Goal: Transaction & Acquisition: Book appointment/travel/reservation

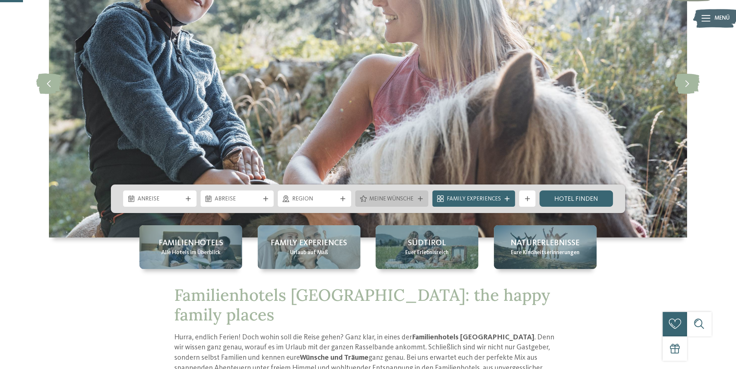
click at [378, 199] on span "Meine Wünsche" at bounding box center [391, 199] width 45 height 8
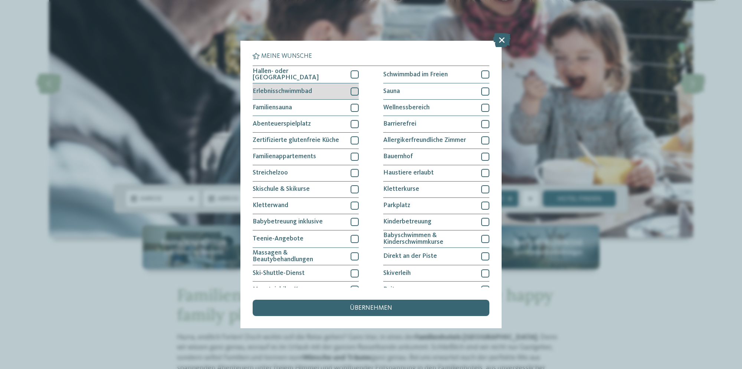
click at [355, 92] on div at bounding box center [355, 92] width 8 height 8
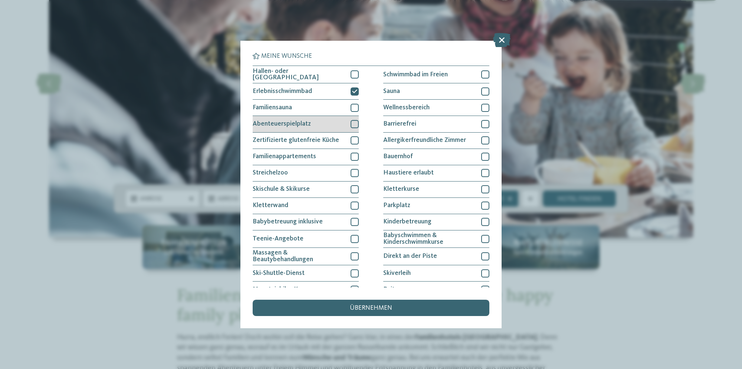
click at [353, 122] on div at bounding box center [355, 124] width 8 height 8
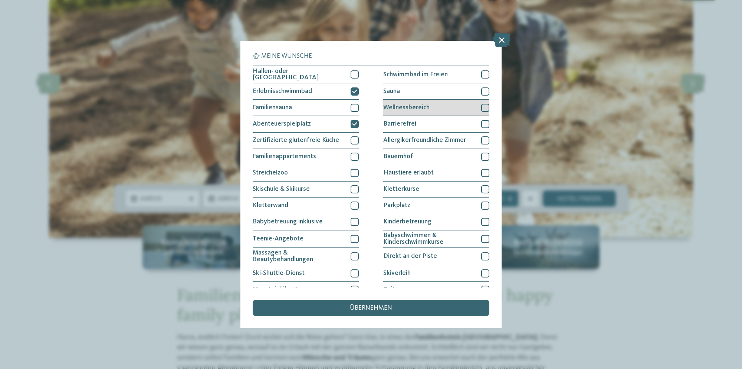
click at [481, 106] on div at bounding box center [485, 108] width 8 height 8
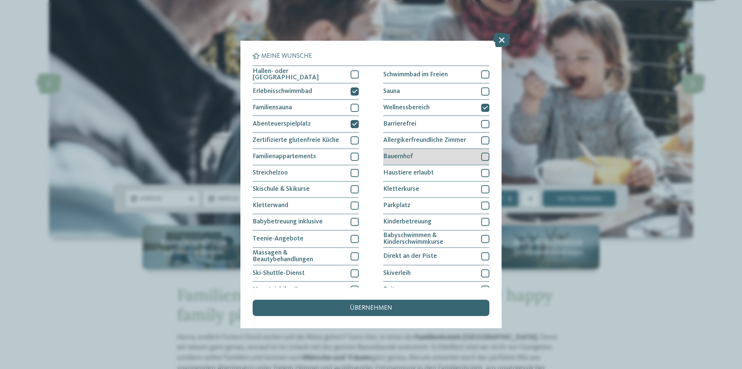
click at [481, 156] on div at bounding box center [485, 157] width 8 height 8
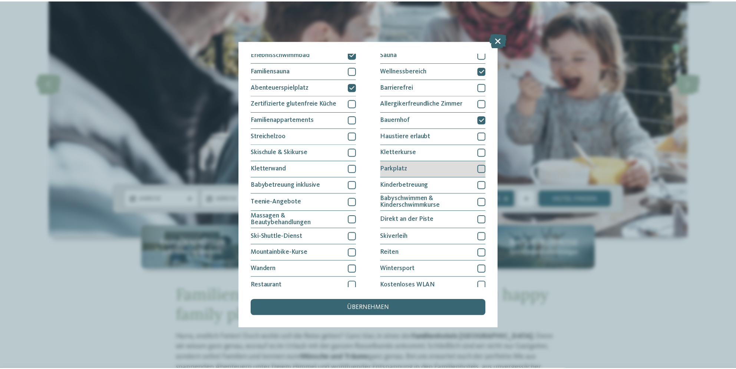
scroll to position [58, 0]
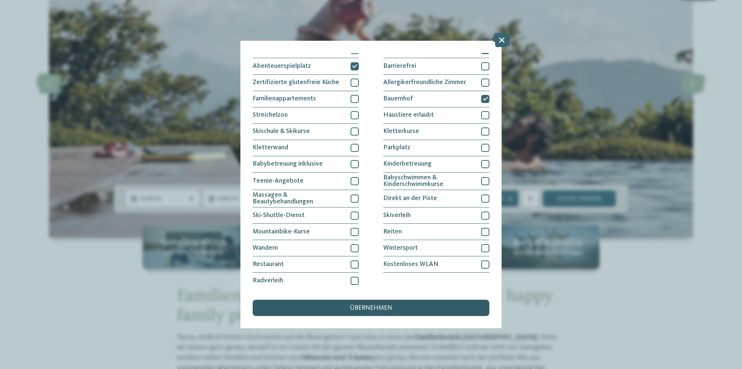
click at [423, 306] on div "übernehmen" at bounding box center [371, 308] width 237 height 16
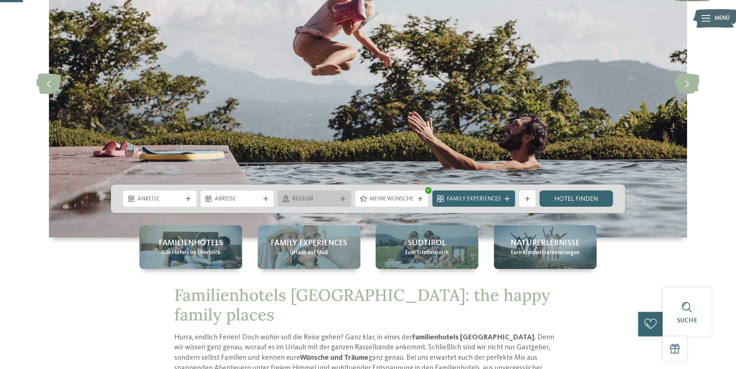
click at [323, 199] on span "Region" at bounding box center [314, 199] width 45 height 8
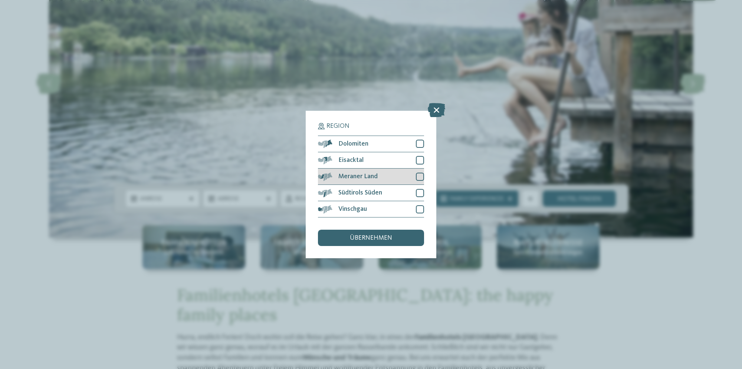
click at [420, 175] on div at bounding box center [420, 177] width 8 height 8
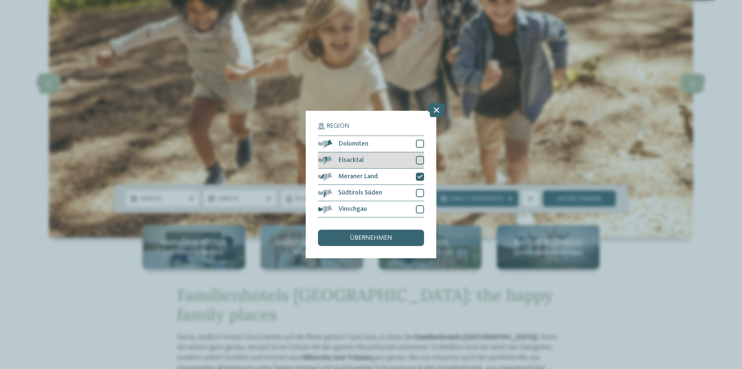
click at [418, 160] on div at bounding box center [420, 160] width 8 height 8
click at [419, 143] on div at bounding box center [420, 144] width 8 height 8
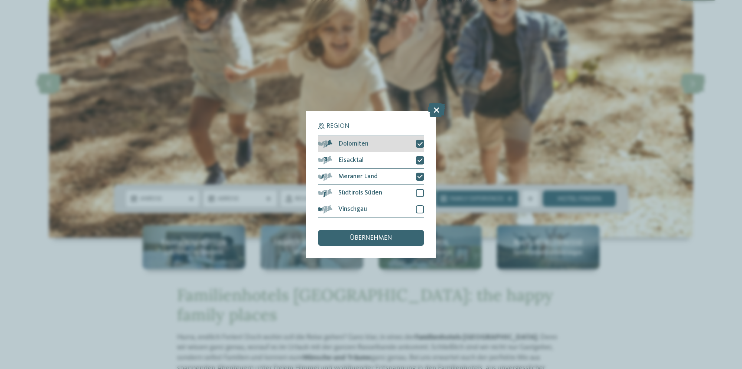
click at [421, 143] on icon at bounding box center [419, 144] width 5 height 5
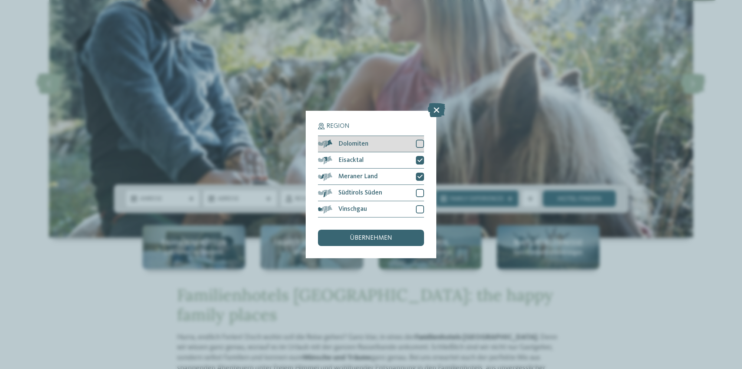
click at [420, 145] on div at bounding box center [420, 144] width 8 height 8
click at [420, 145] on icon at bounding box center [419, 144] width 5 height 5
click at [421, 143] on div at bounding box center [420, 144] width 8 height 8
click at [382, 236] on span "übernehmen" at bounding box center [371, 238] width 42 height 7
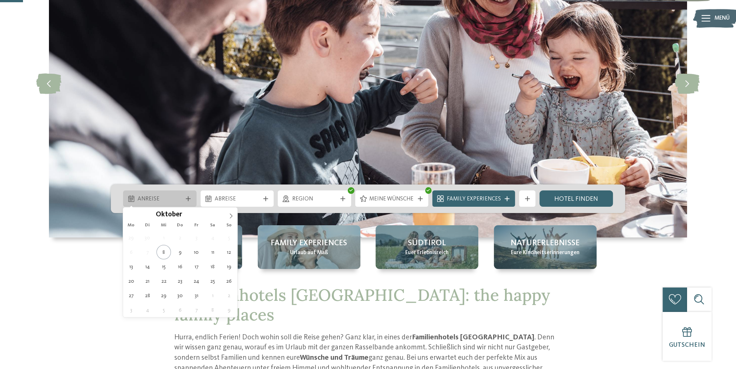
click at [161, 197] on span "Anreise" at bounding box center [160, 199] width 45 height 8
click at [231, 215] on icon at bounding box center [230, 216] width 5 height 5
type input "****"
click at [231, 215] on icon at bounding box center [230, 216] width 5 height 5
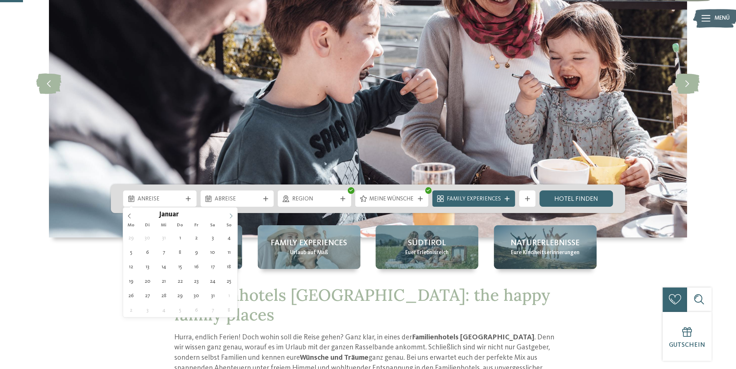
click at [231, 215] on icon at bounding box center [230, 216] width 5 height 5
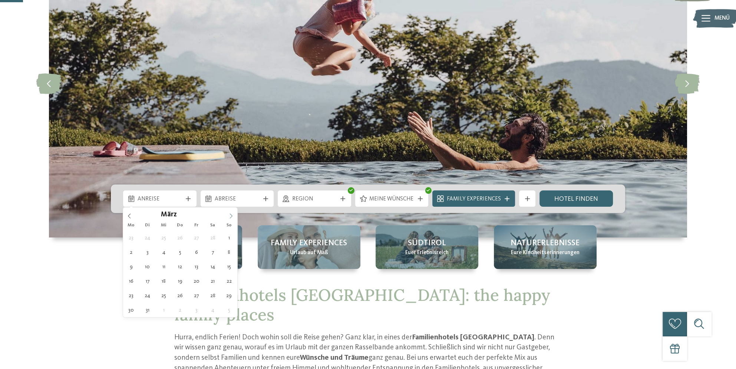
click at [231, 215] on icon at bounding box center [230, 216] width 5 height 5
type div "[DATE]"
type input "****"
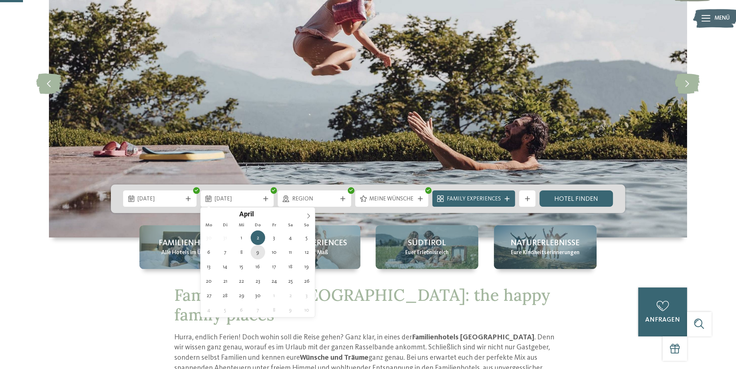
type div "[DATE]"
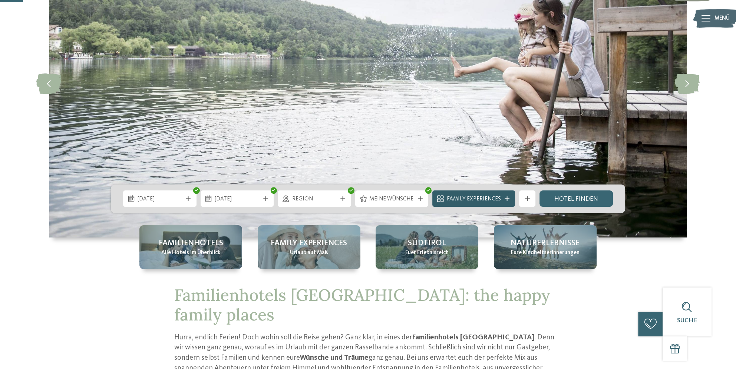
click at [496, 197] on span "Family Experiences" at bounding box center [474, 199] width 54 height 8
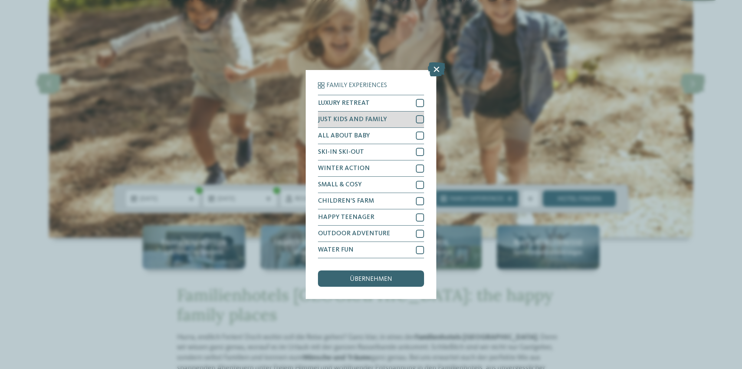
click at [419, 119] on div at bounding box center [420, 119] width 8 height 8
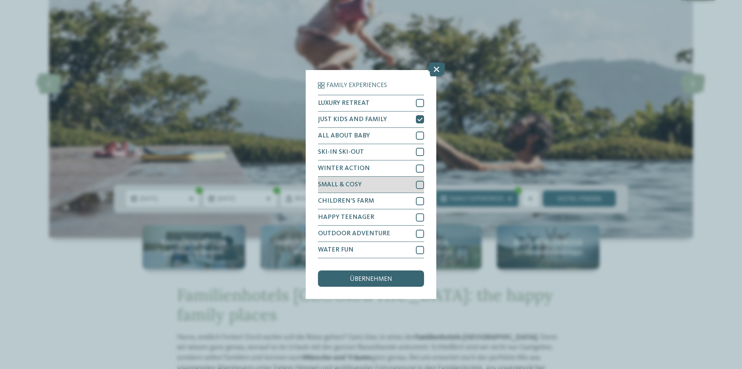
click at [423, 184] on div at bounding box center [420, 185] width 8 height 8
click at [420, 203] on div at bounding box center [420, 201] width 8 height 8
click at [394, 277] on div "übernehmen" at bounding box center [371, 279] width 106 height 16
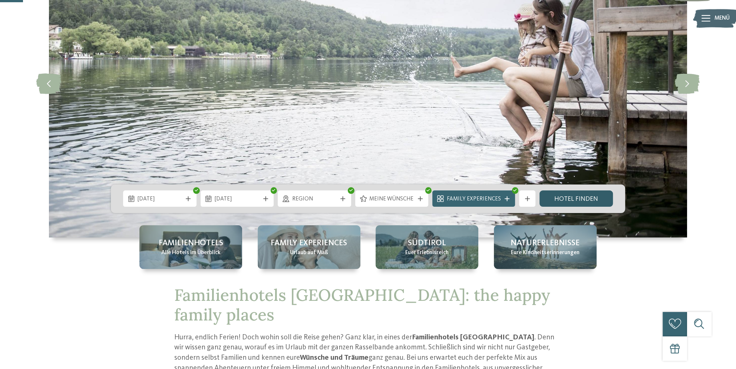
click at [555, 201] on link "Hotel finden" at bounding box center [576, 199] width 73 height 16
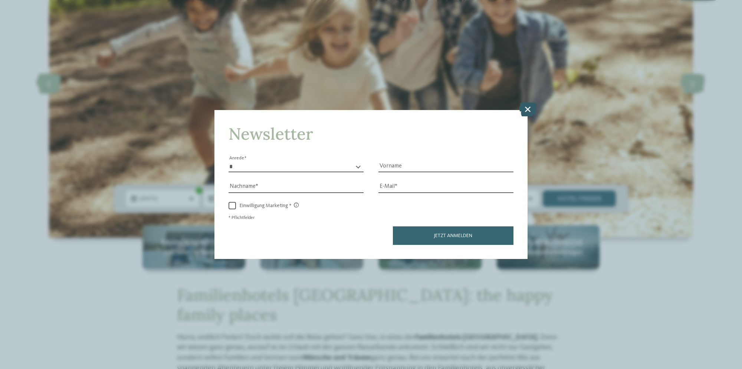
click at [529, 111] on icon at bounding box center [527, 109] width 17 height 14
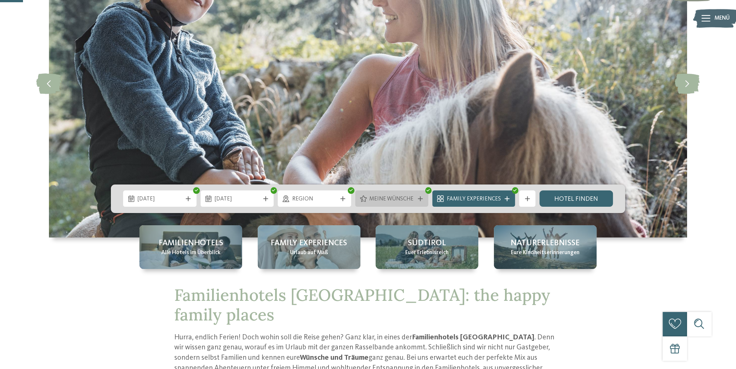
click at [384, 199] on span "Meine Wünsche" at bounding box center [391, 199] width 45 height 8
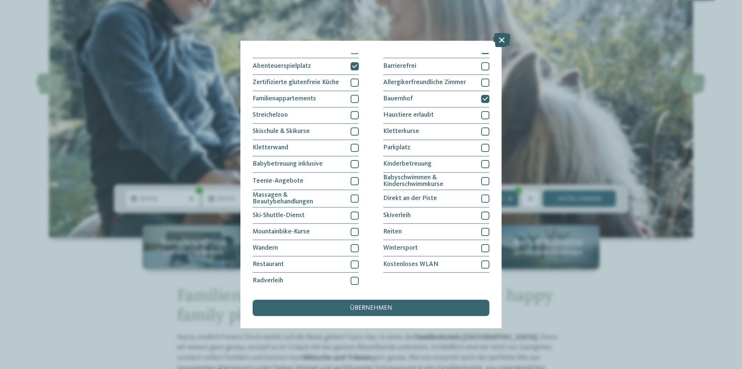
click at [503, 42] on icon at bounding box center [501, 40] width 17 height 14
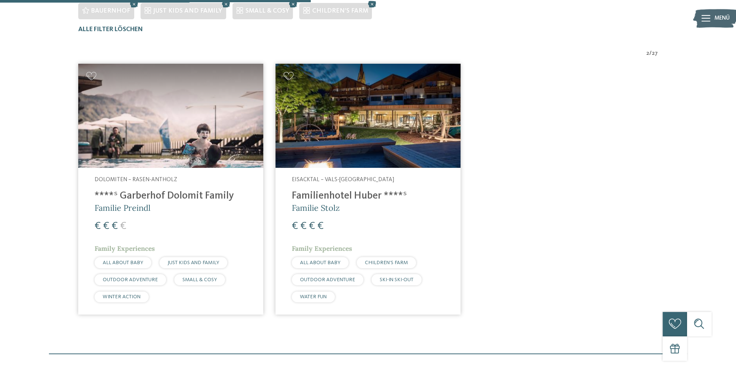
scroll to position [292, 0]
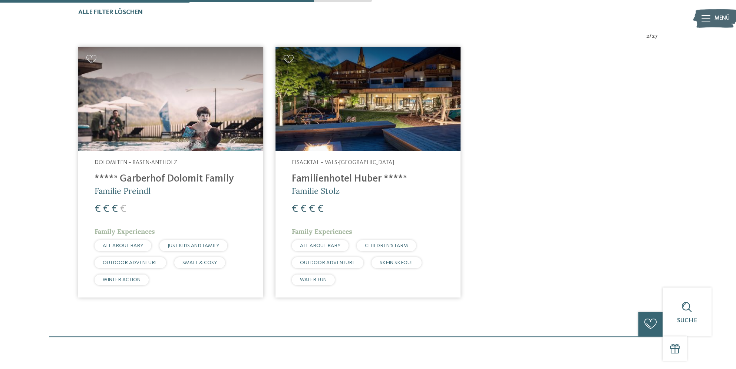
click at [226, 199] on div "Dolomiten – Rasen-Antholz ****ˢ Garberhof Dolomit Family Familie Preindl € € € …" at bounding box center [170, 224] width 185 height 147
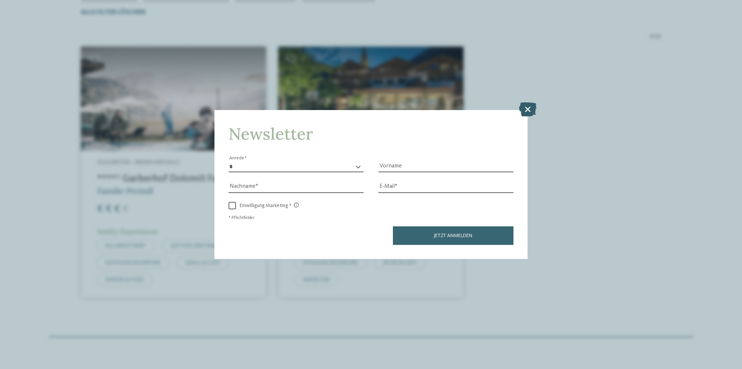
click at [528, 108] on icon at bounding box center [527, 109] width 17 height 14
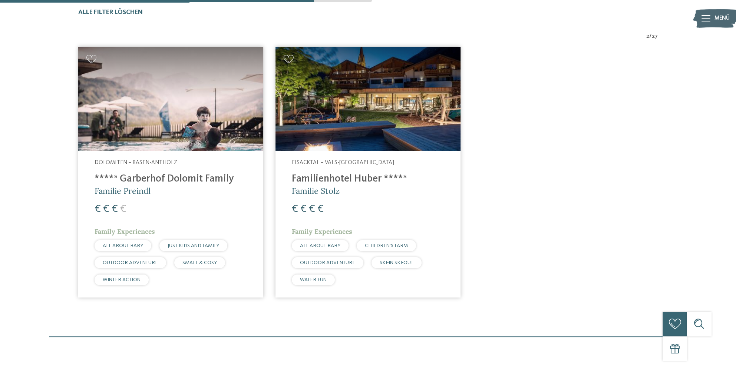
drag, startPoint x: 531, startPoint y: 151, endPoint x: 536, endPoint y: 156, distance: 6.6
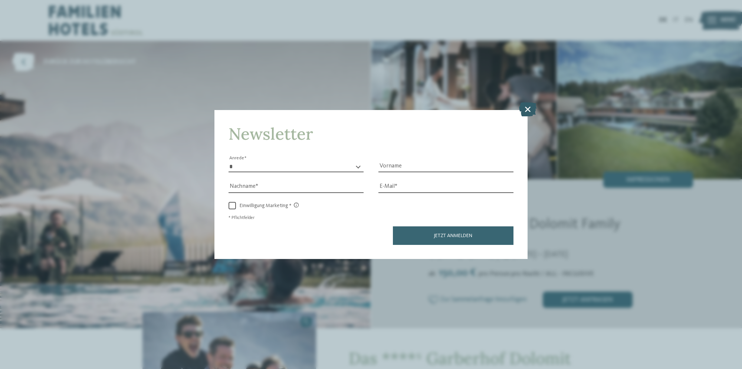
click at [532, 110] on icon at bounding box center [527, 109] width 17 height 14
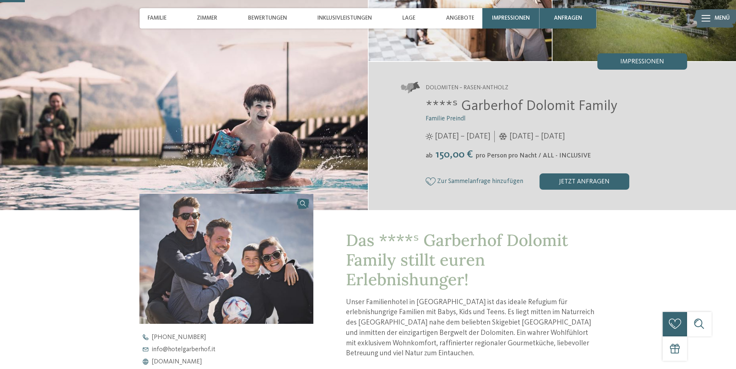
scroll to position [111, 0]
